Goal: Transaction & Acquisition: Purchase product/service

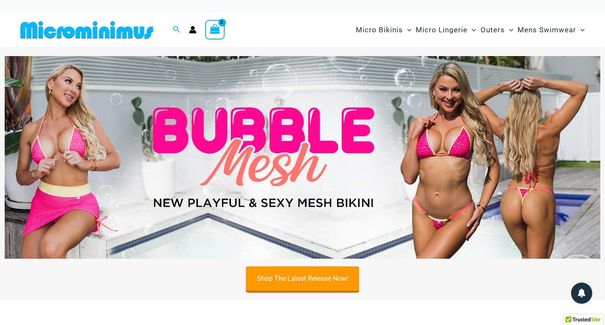
click at [422, 125] on img at bounding box center [303, 157] width 596 height 203
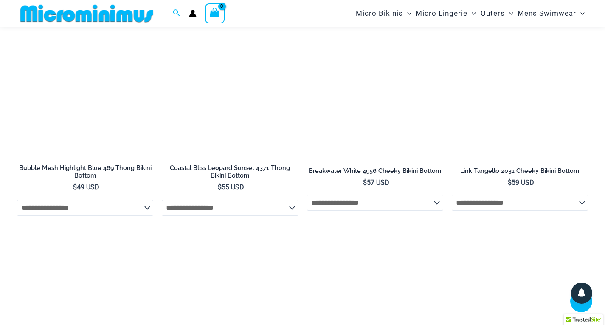
scroll to position [2268, 0]
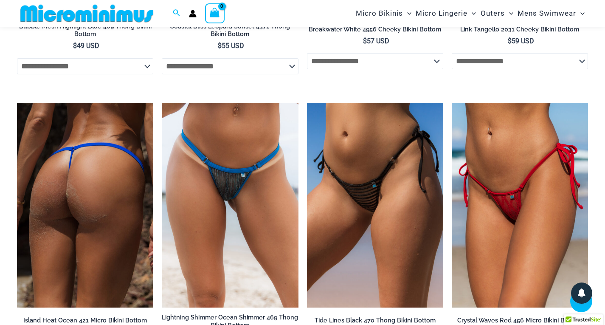
click at [97, 209] on img at bounding box center [85, 205] width 136 height 205
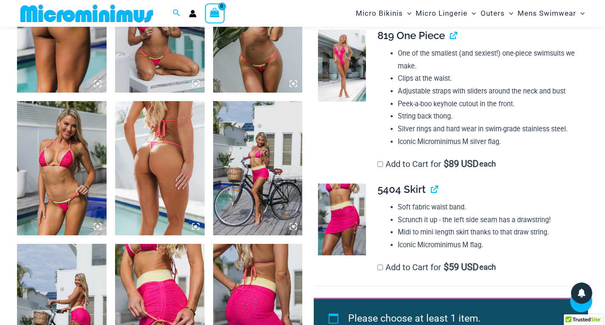
scroll to position [700, 0]
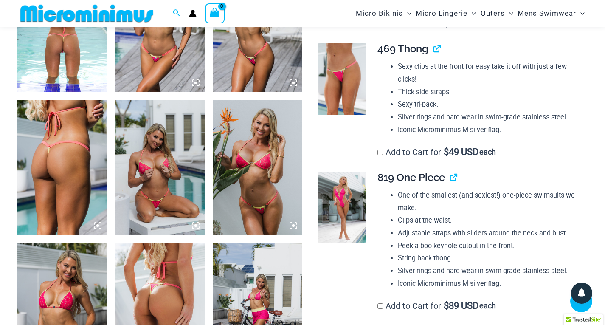
click at [152, 196] on img at bounding box center [160, 167] width 90 height 134
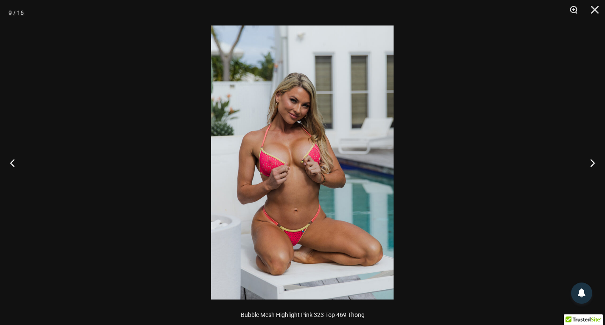
click at [289, 245] on img at bounding box center [302, 162] width 183 height 274
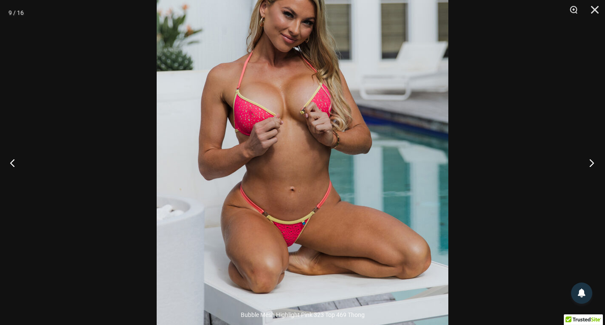
click at [594, 164] on button "Next" at bounding box center [590, 162] width 32 height 42
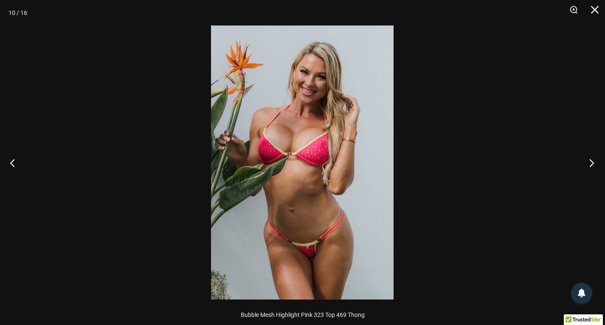
click at [594, 164] on button "Next" at bounding box center [590, 162] width 32 height 42
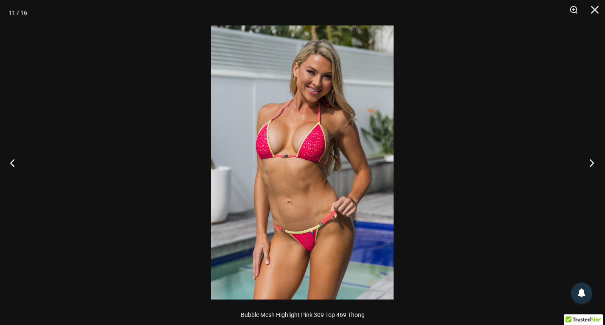
click at [594, 164] on button "Next" at bounding box center [590, 162] width 32 height 42
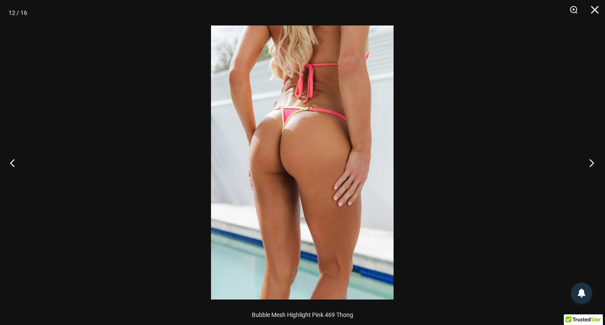
click at [594, 164] on button "Next" at bounding box center [590, 162] width 32 height 42
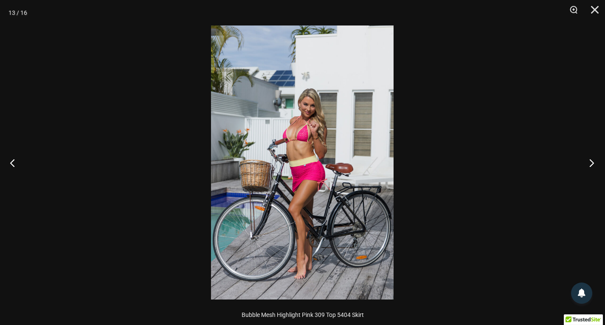
click at [594, 164] on button "Next" at bounding box center [590, 162] width 32 height 42
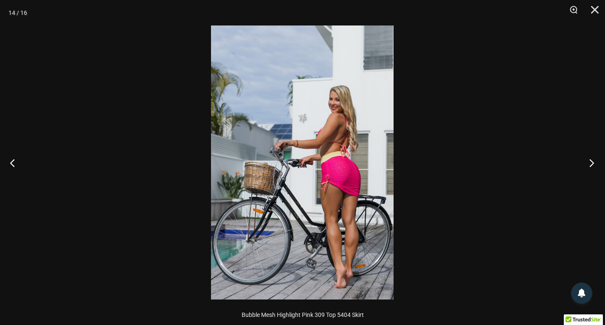
click at [594, 164] on button "Next" at bounding box center [590, 162] width 32 height 42
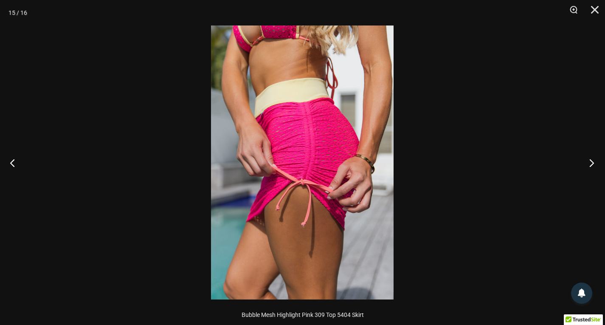
click at [594, 164] on button "Next" at bounding box center [590, 162] width 32 height 42
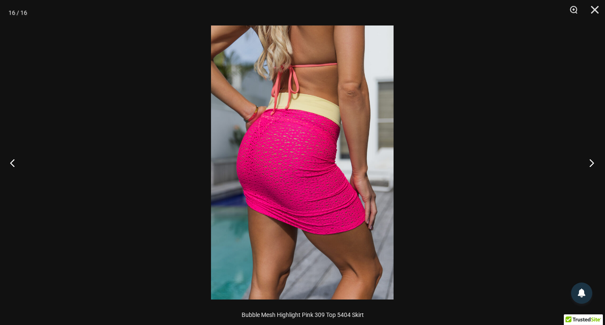
click at [594, 164] on button "Next" at bounding box center [590, 162] width 32 height 42
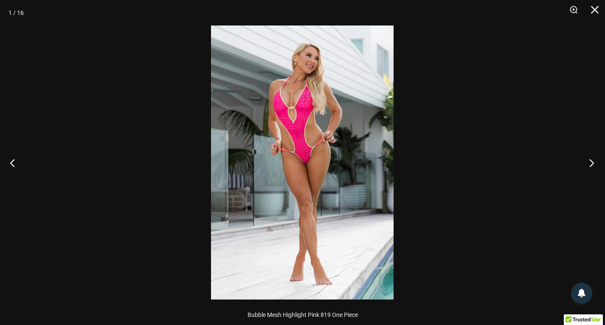
click at [594, 164] on button "Next" at bounding box center [590, 162] width 32 height 42
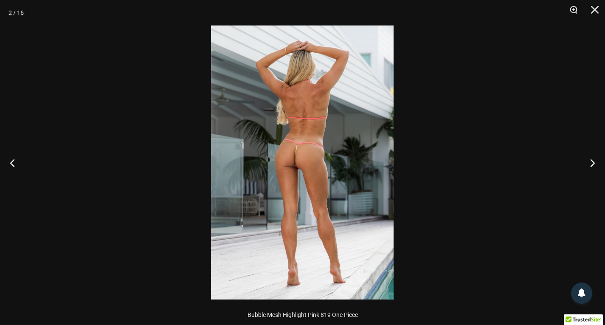
click at [307, 173] on img at bounding box center [302, 162] width 183 height 274
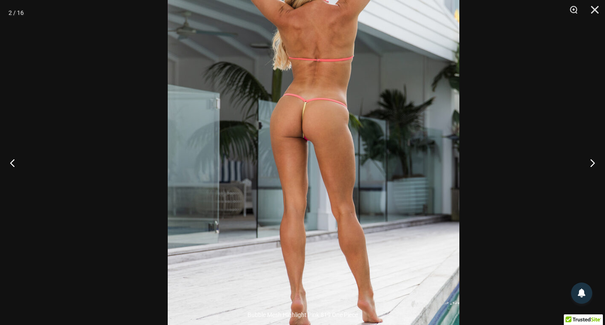
click at [334, 154] on img at bounding box center [314, 131] width 292 height 438
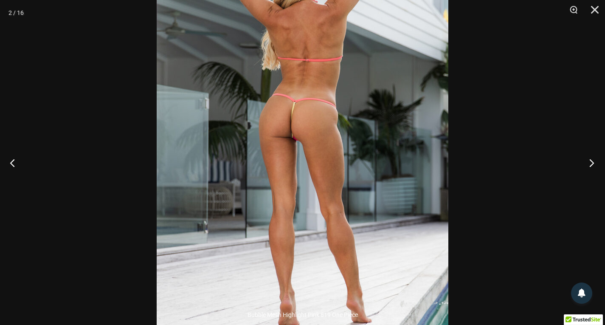
click at [589, 161] on button "Next" at bounding box center [590, 162] width 32 height 42
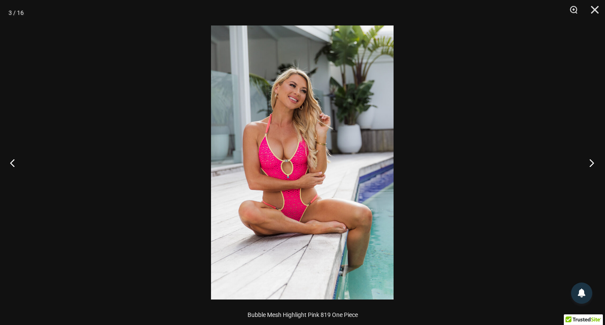
click at [589, 161] on button "Next" at bounding box center [590, 162] width 32 height 42
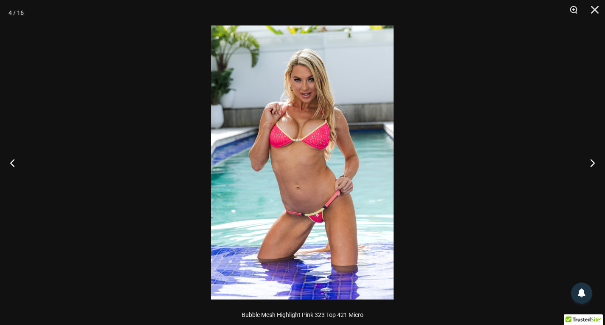
click at [328, 218] on img at bounding box center [302, 162] width 183 height 274
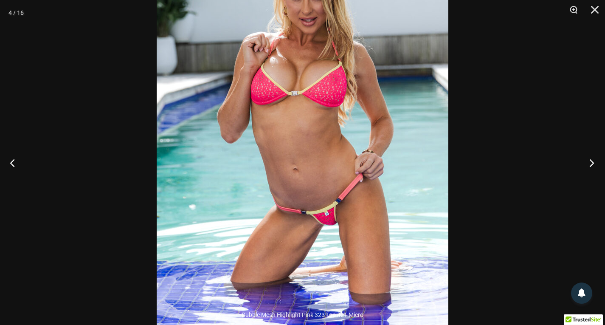
click at [598, 159] on button "Next" at bounding box center [590, 162] width 32 height 42
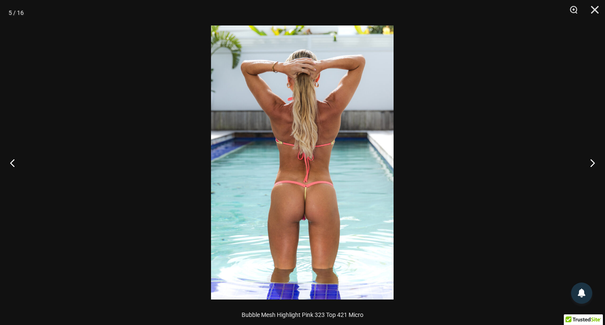
click at [313, 226] on img at bounding box center [302, 162] width 183 height 274
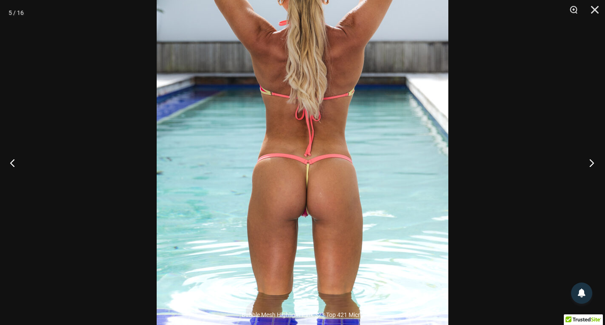
click at [590, 163] on button "Next" at bounding box center [590, 162] width 32 height 42
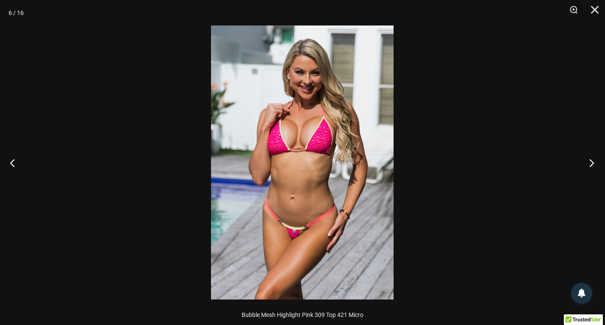
click at [590, 163] on button "Next" at bounding box center [590, 162] width 32 height 42
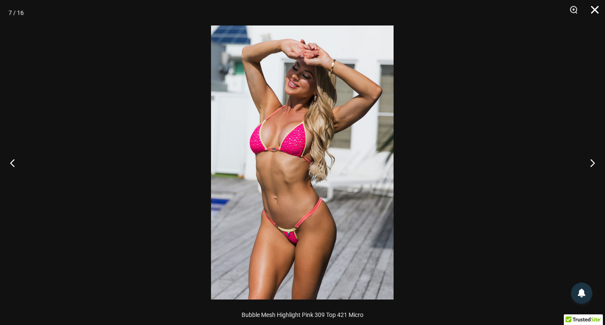
click at [594, 10] on button "Close" at bounding box center [592, 12] width 21 height 25
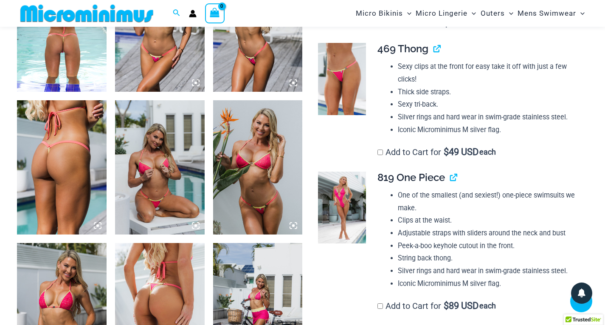
click at [317, 216] on div at bounding box center [338, 208] width 48 height 72
click at [342, 227] on img at bounding box center [342, 208] width 48 height 72
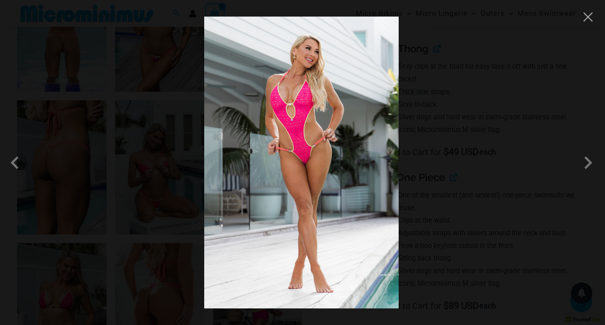
click at [320, 201] on img at bounding box center [301, 163] width 195 height 292
click at [586, 15] on button "Close" at bounding box center [588, 17] width 13 height 13
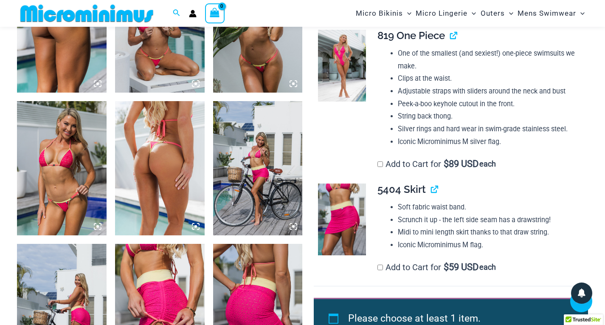
scroll to position [984, 0]
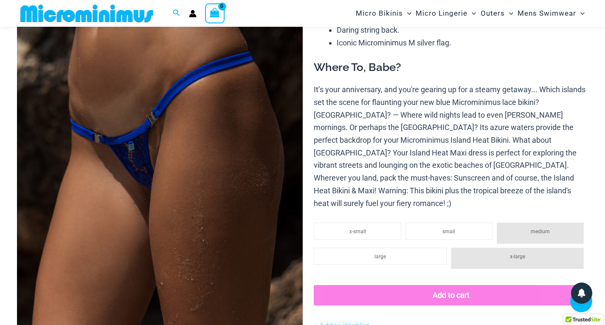
scroll to position [134, 0]
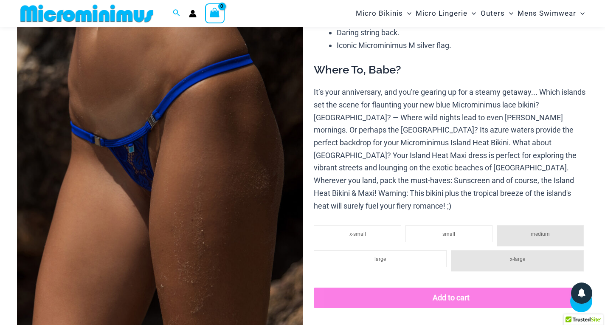
click at [168, 144] on img at bounding box center [160, 157] width 286 height 429
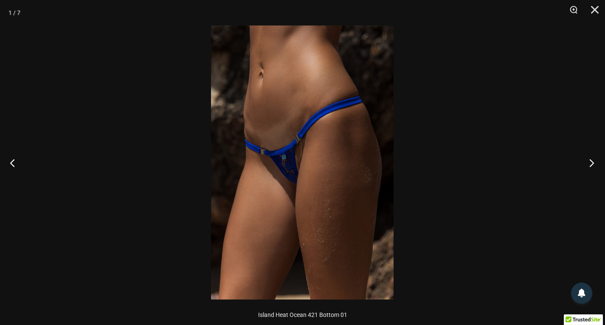
click at [598, 159] on button "Next" at bounding box center [590, 162] width 32 height 42
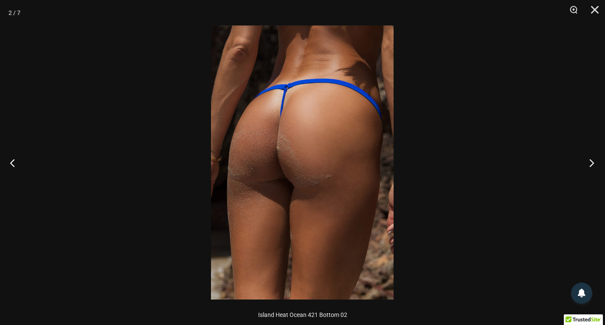
click at [598, 159] on button "Next" at bounding box center [590, 162] width 32 height 42
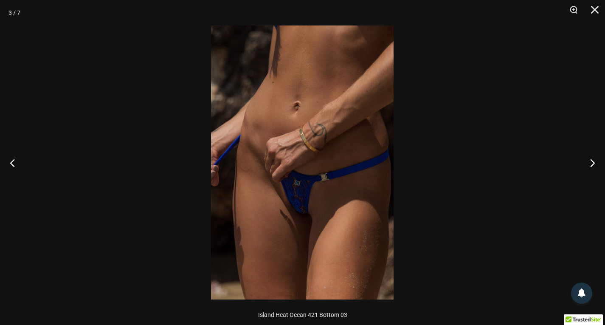
click at [311, 209] on img at bounding box center [302, 162] width 183 height 274
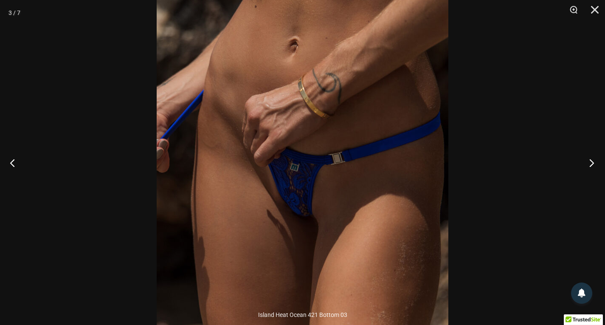
click at [591, 162] on button "Next" at bounding box center [590, 162] width 32 height 42
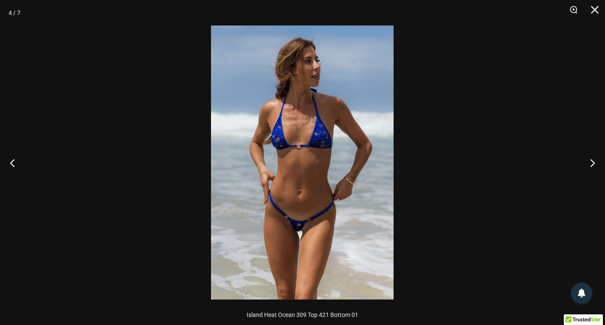
click at [294, 227] on img at bounding box center [302, 162] width 183 height 274
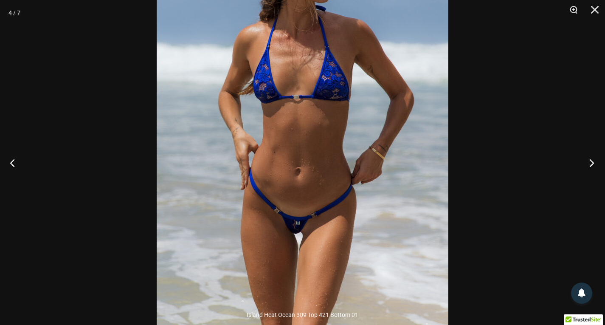
click at [593, 157] on button "Next" at bounding box center [590, 162] width 32 height 42
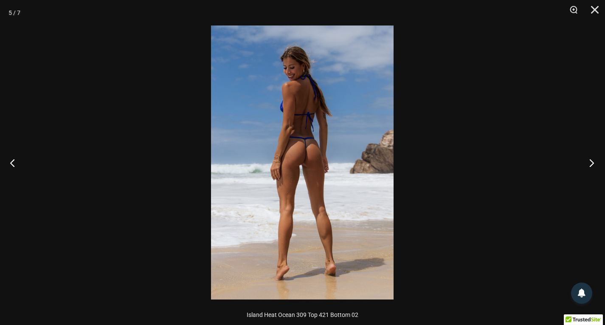
click at [593, 157] on button "Next" at bounding box center [590, 162] width 32 height 42
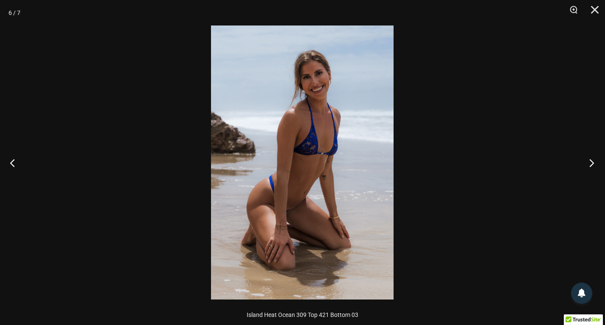
click at [593, 157] on button "Next" at bounding box center [590, 162] width 32 height 42
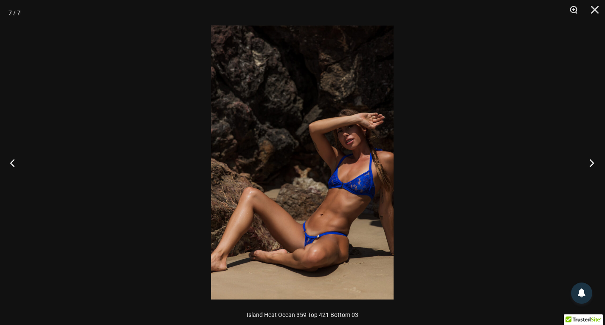
click at [593, 157] on button "Next" at bounding box center [590, 162] width 32 height 42
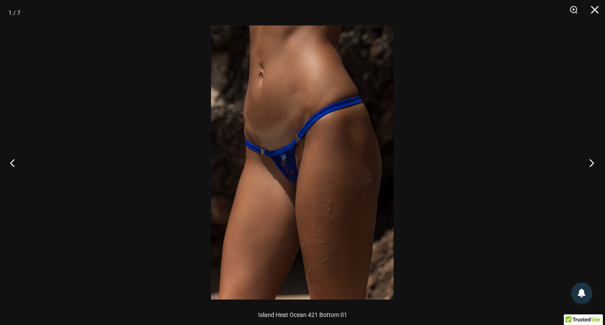
click at [593, 157] on button "Next" at bounding box center [590, 162] width 32 height 42
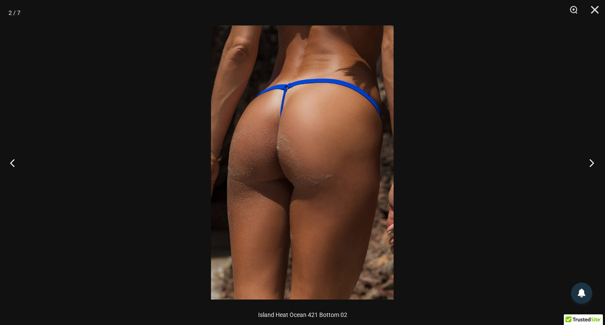
click at [593, 157] on button "Next" at bounding box center [590, 162] width 32 height 42
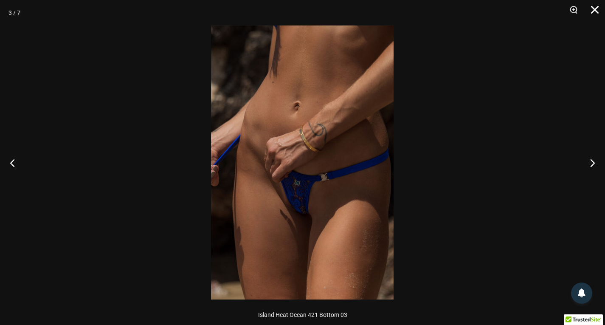
click at [597, 13] on button "Close" at bounding box center [592, 12] width 21 height 25
